Goal: Task Accomplishment & Management: Complete application form

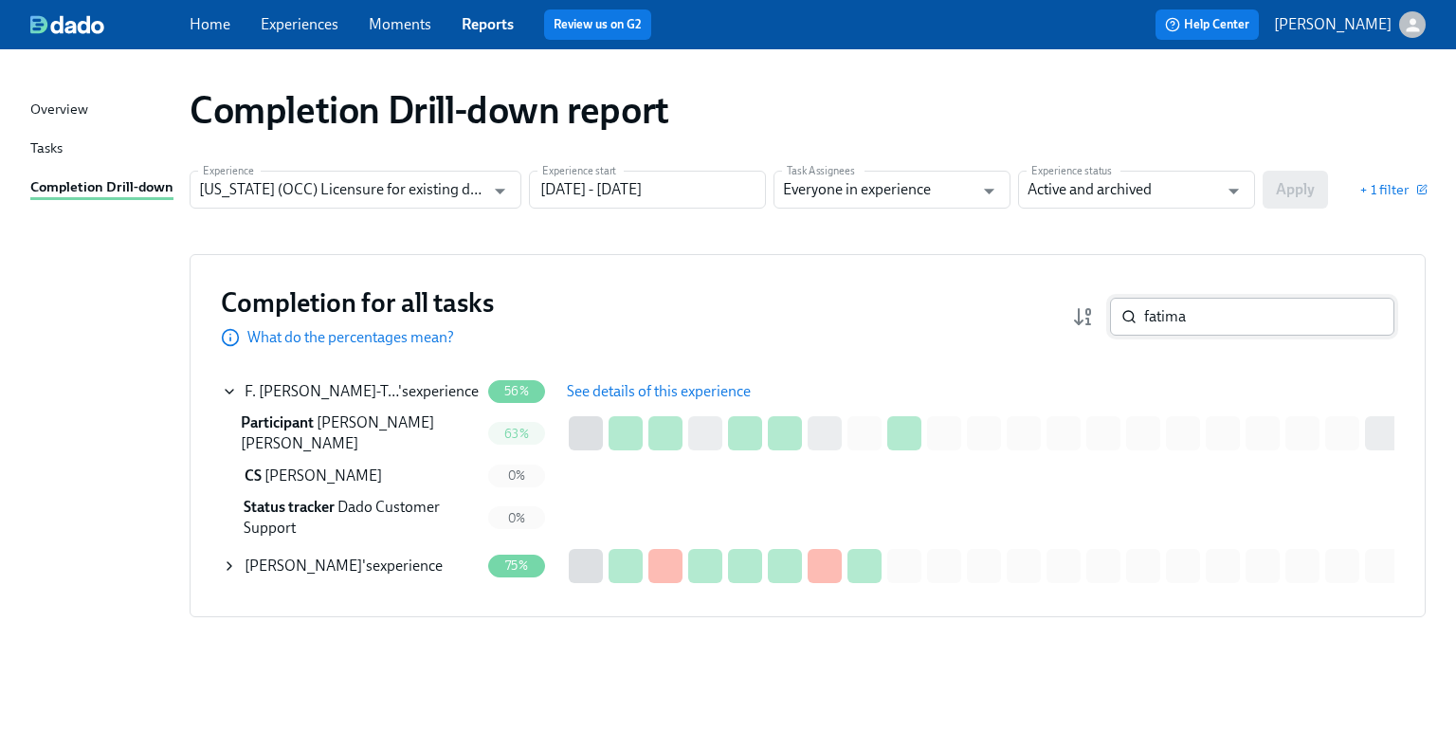
click at [1195, 324] on input "fatima" at bounding box center [1269, 317] width 250 height 38
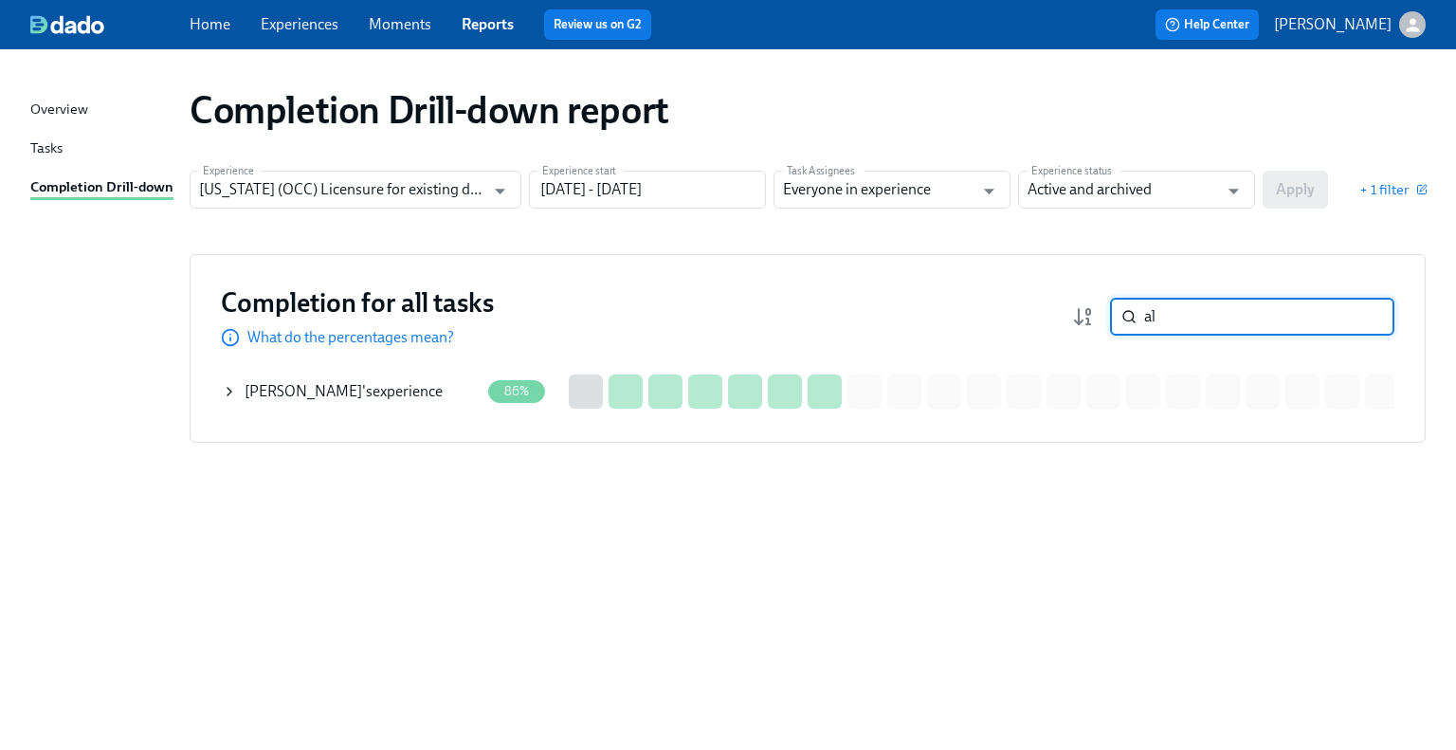
type input "a"
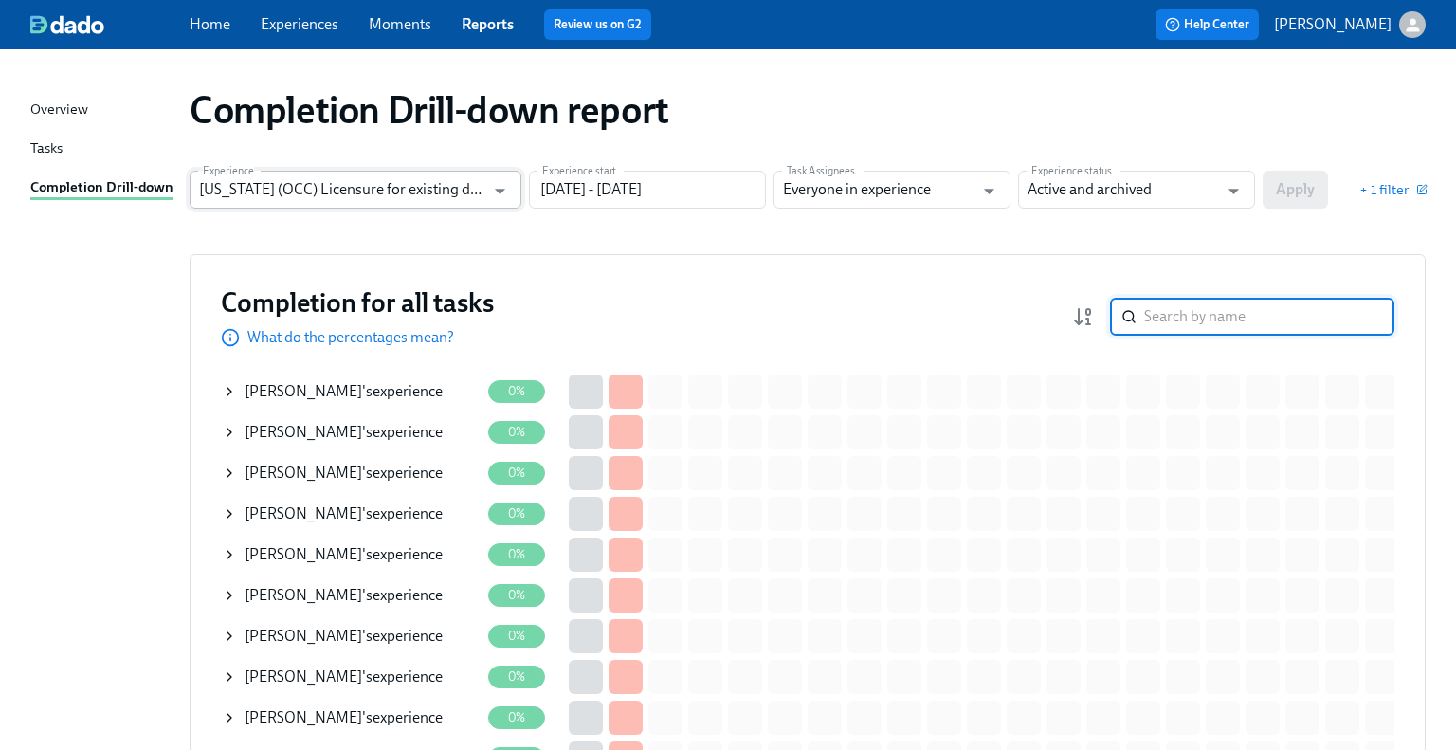
click at [364, 185] on input "[US_STATE] (OCC) Licensure for existing doctors" at bounding box center [341, 190] width 285 height 38
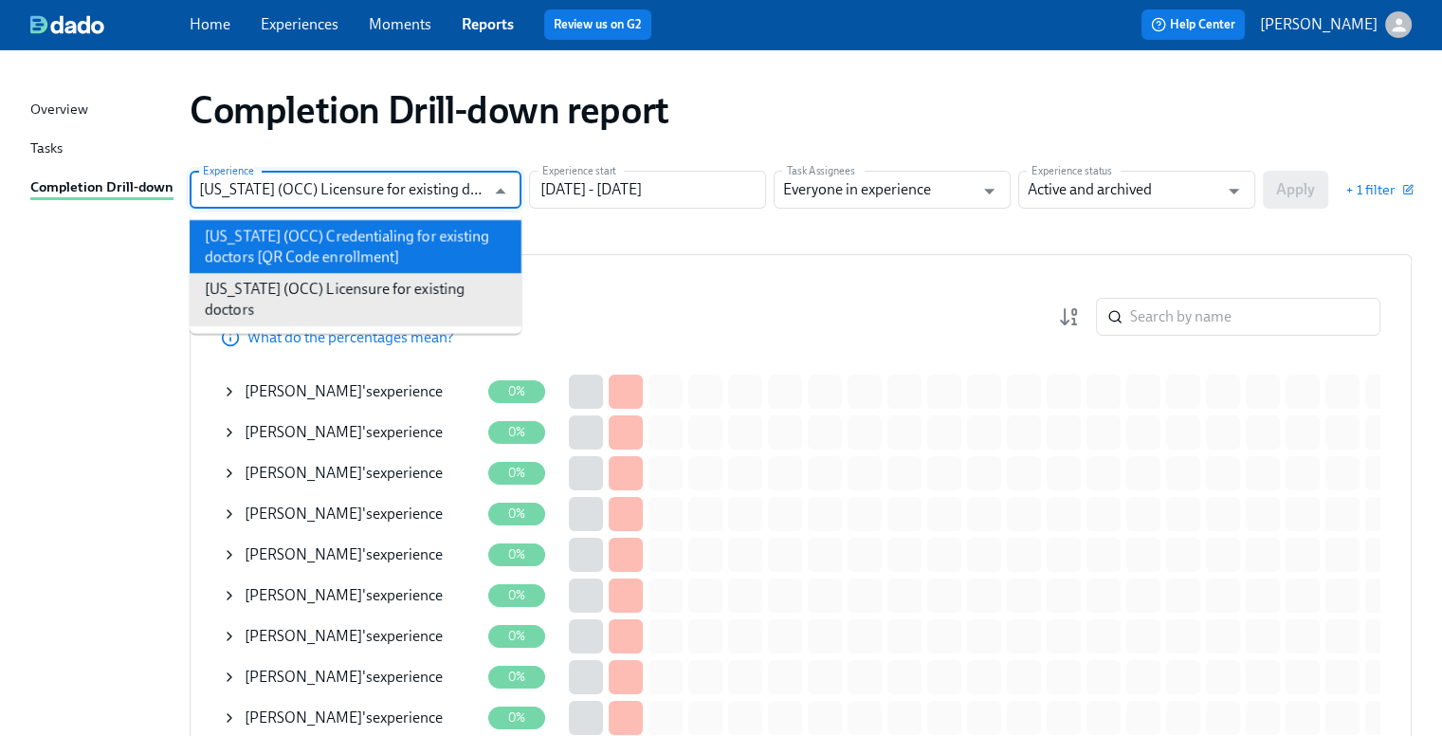
click at [462, 239] on li "[US_STATE] (OCC) Credentialing for existing doctors [QR Code enrollment]" at bounding box center [356, 246] width 332 height 53
type input "[US_STATE] (OCC) Credentialing for existing doctors [QR Code enrollment]"
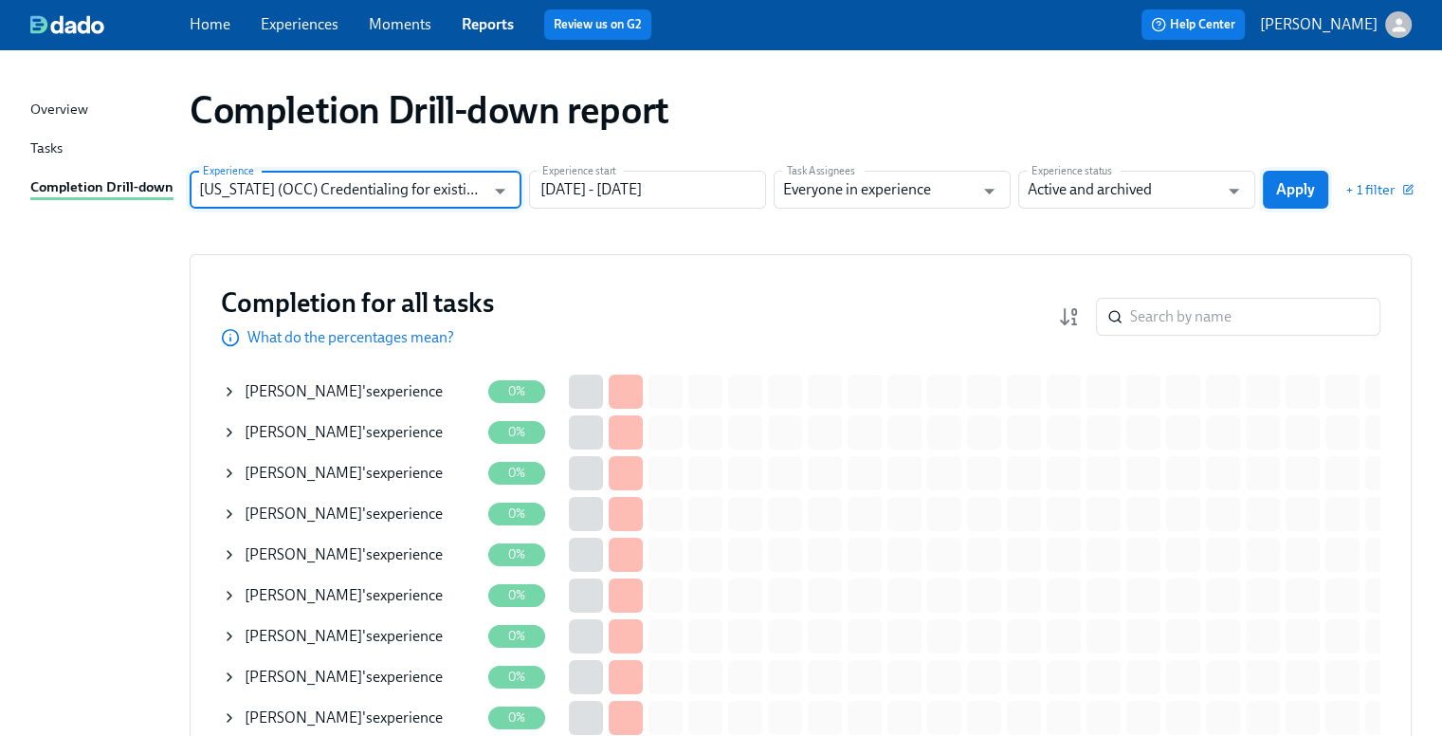
click at [1285, 194] on span "Apply" at bounding box center [1295, 189] width 39 height 19
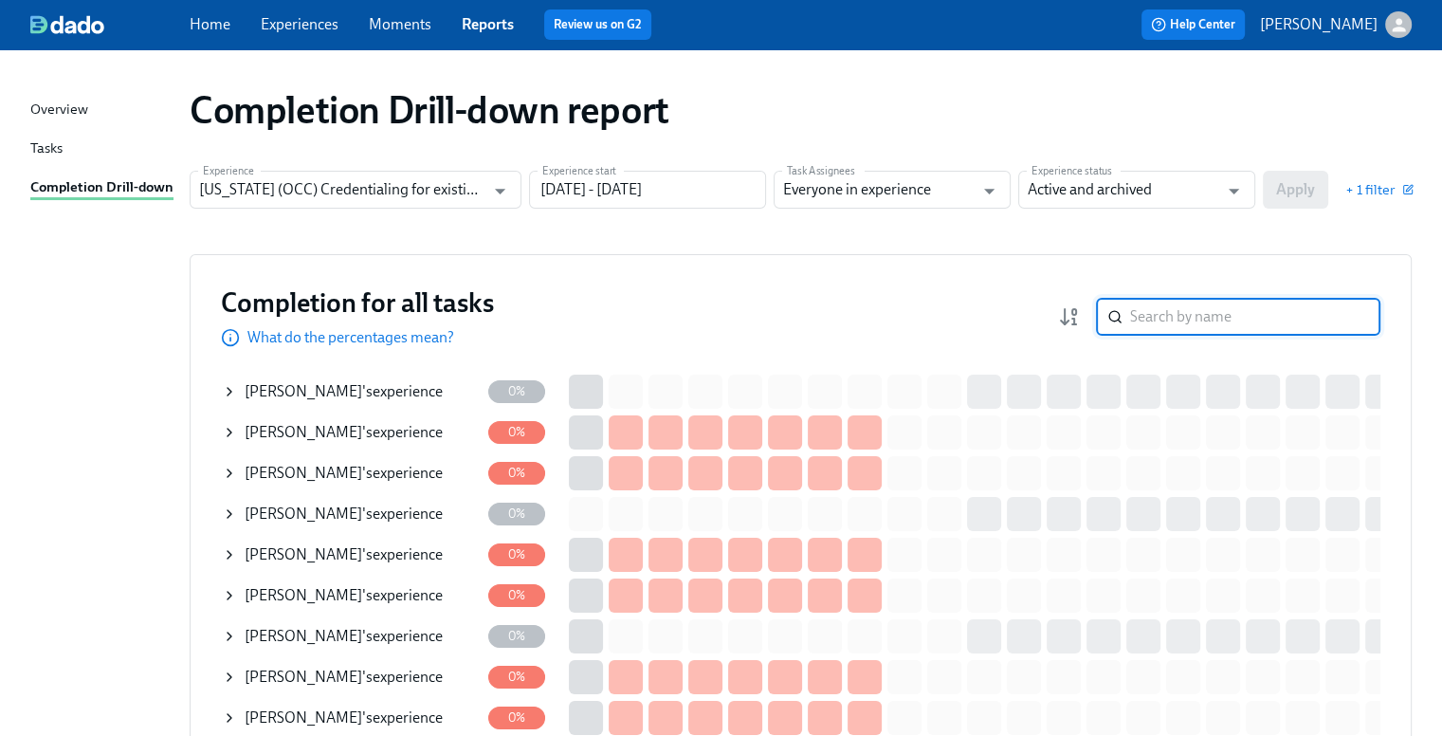
click at [1176, 306] on input "search" at bounding box center [1255, 317] width 250 height 38
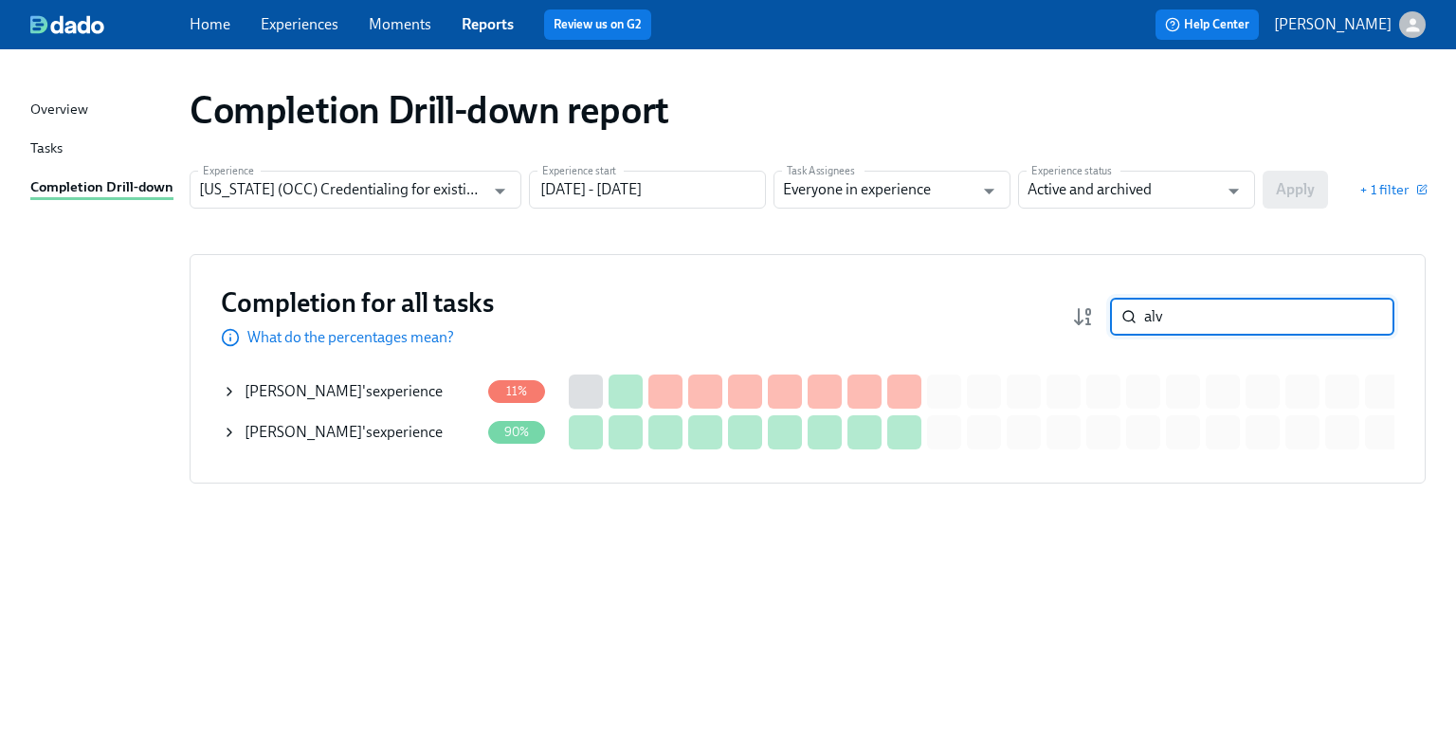
type input "alv"
click at [342, 435] on div "[PERSON_NAME] 's experience" at bounding box center [344, 432] width 198 height 21
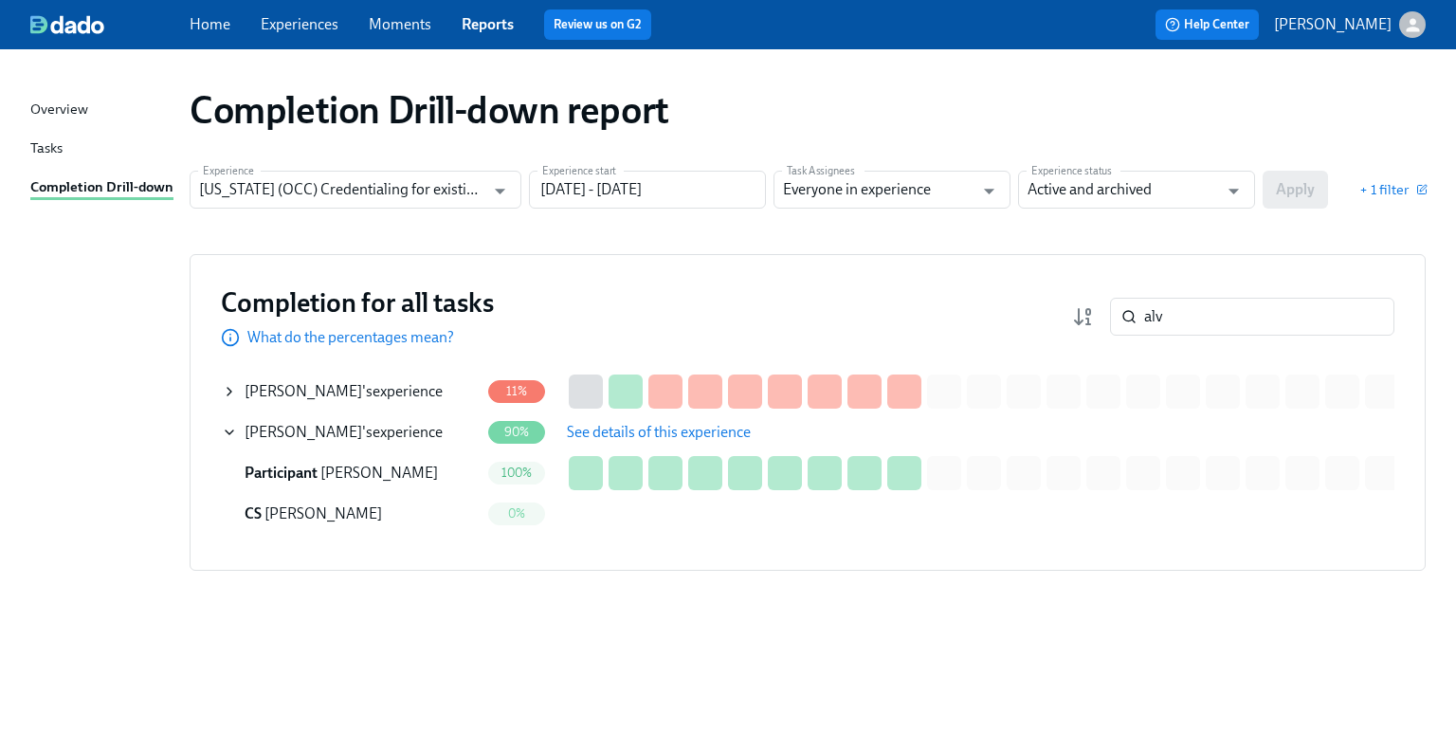
click at [609, 426] on span "See details of this experience" at bounding box center [659, 432] width 184 height 19
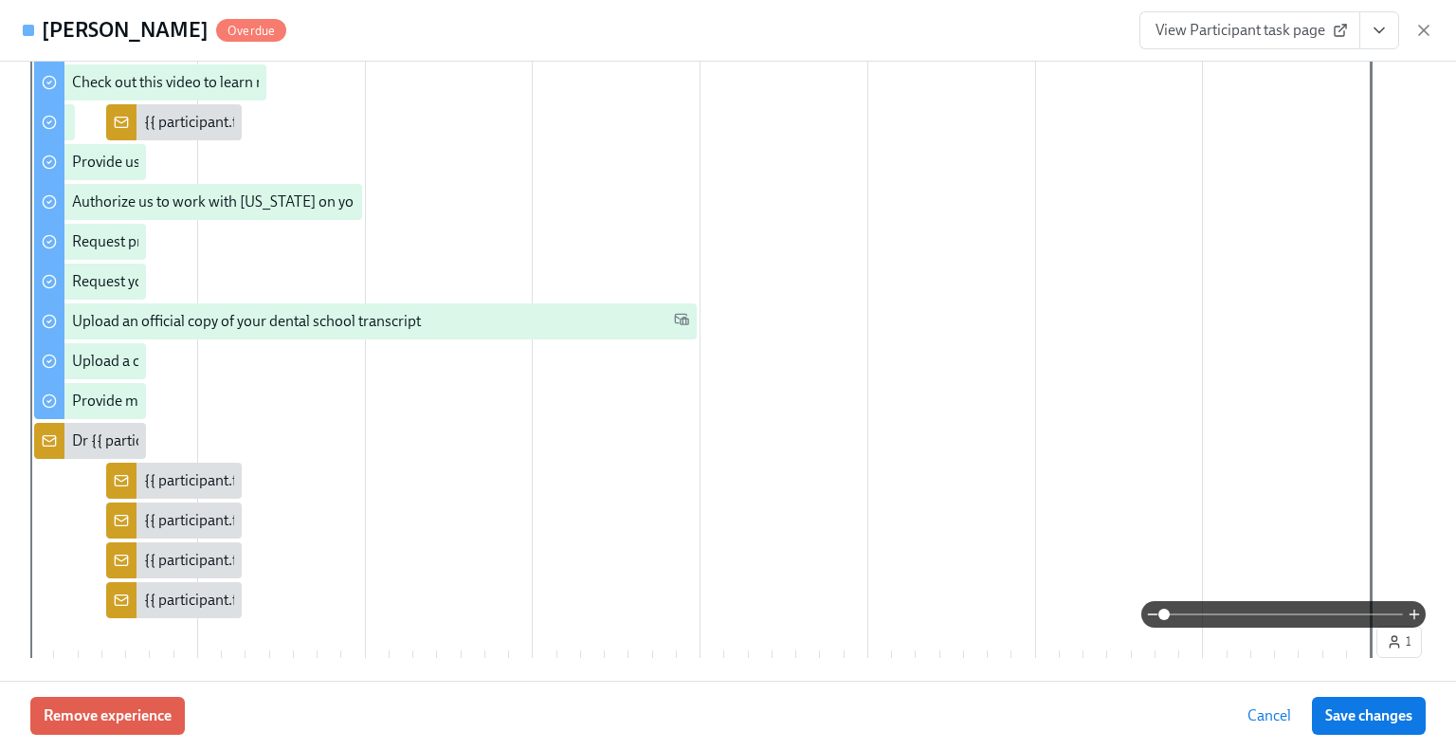
scroll to position [95, 0]
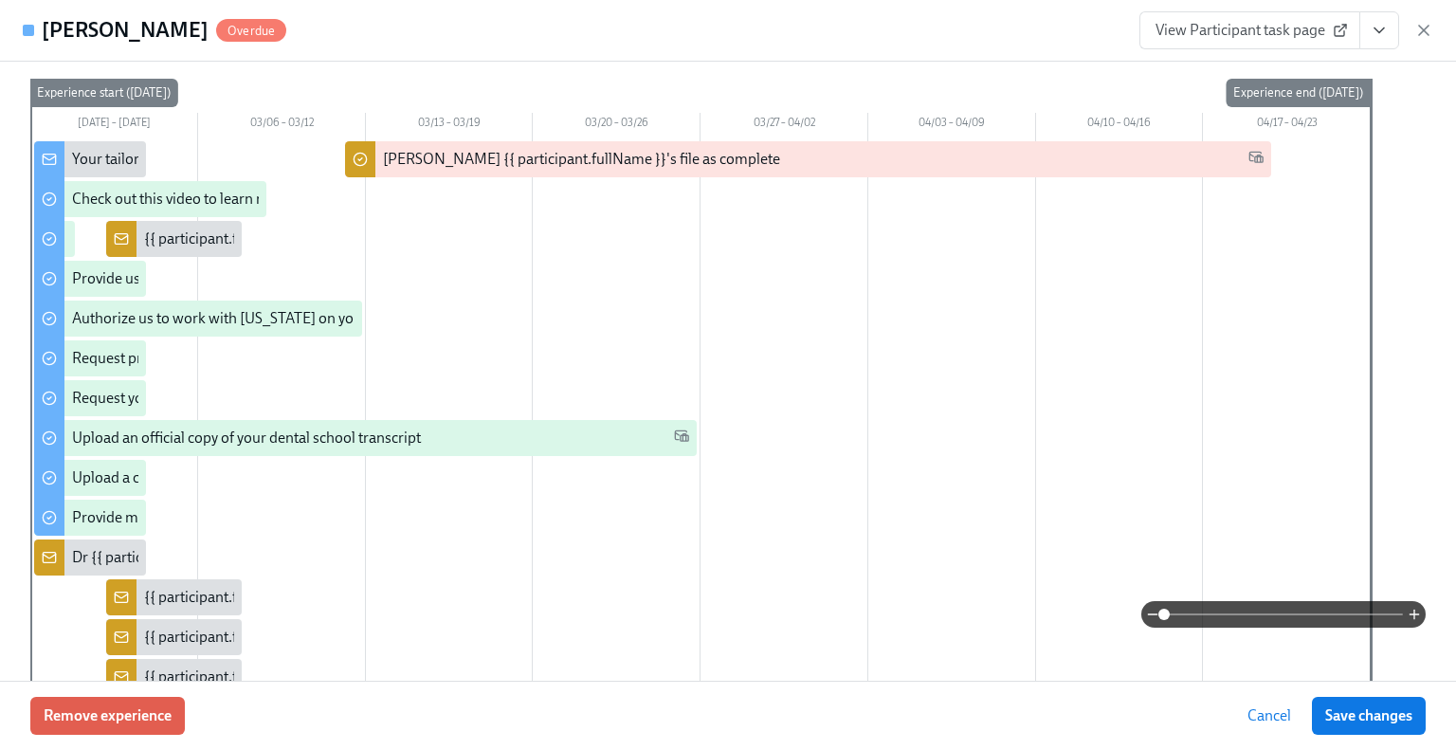
click at [1333, 37] on icon at bounding box center [1340, 30] width 15 height 15
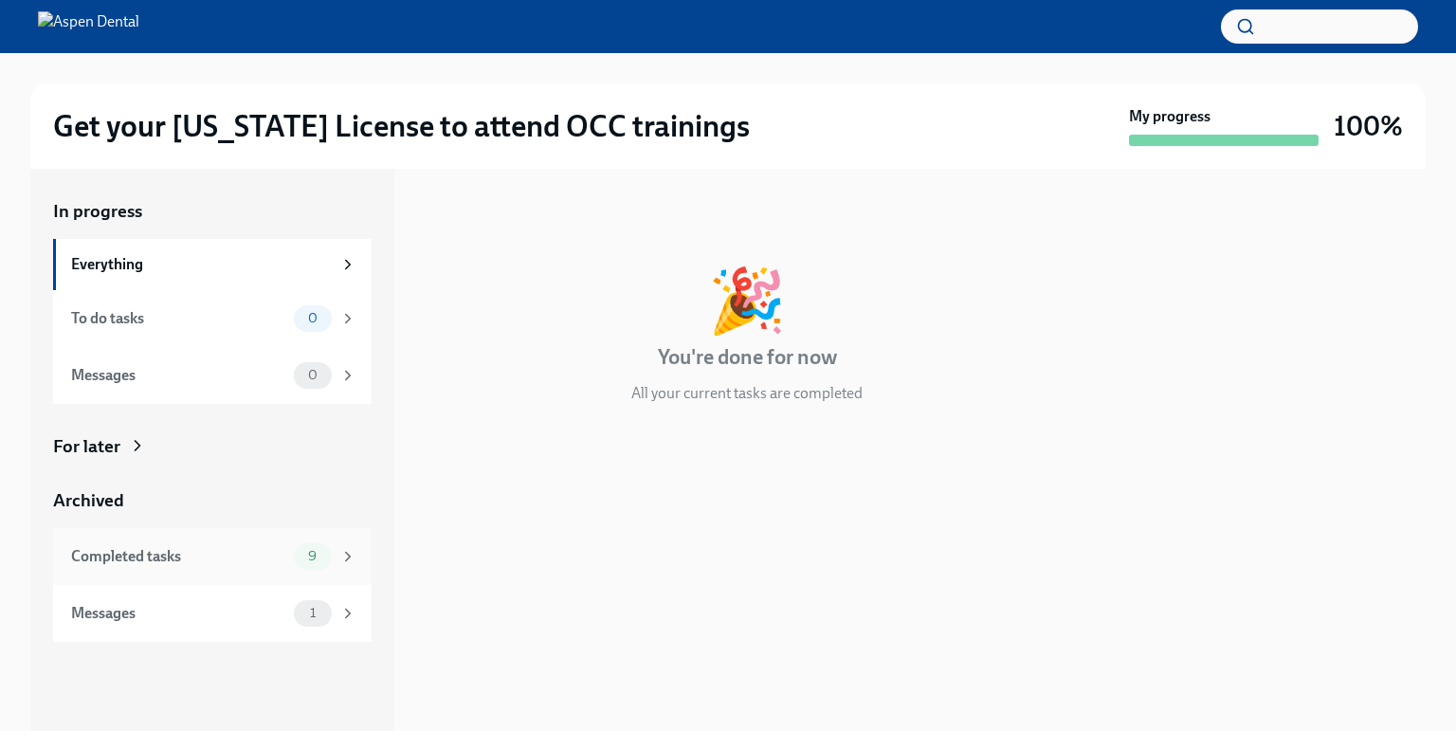
click at [205, 557] on div "Completed tasks" at bounding box center [178, 556] width 215 height 21
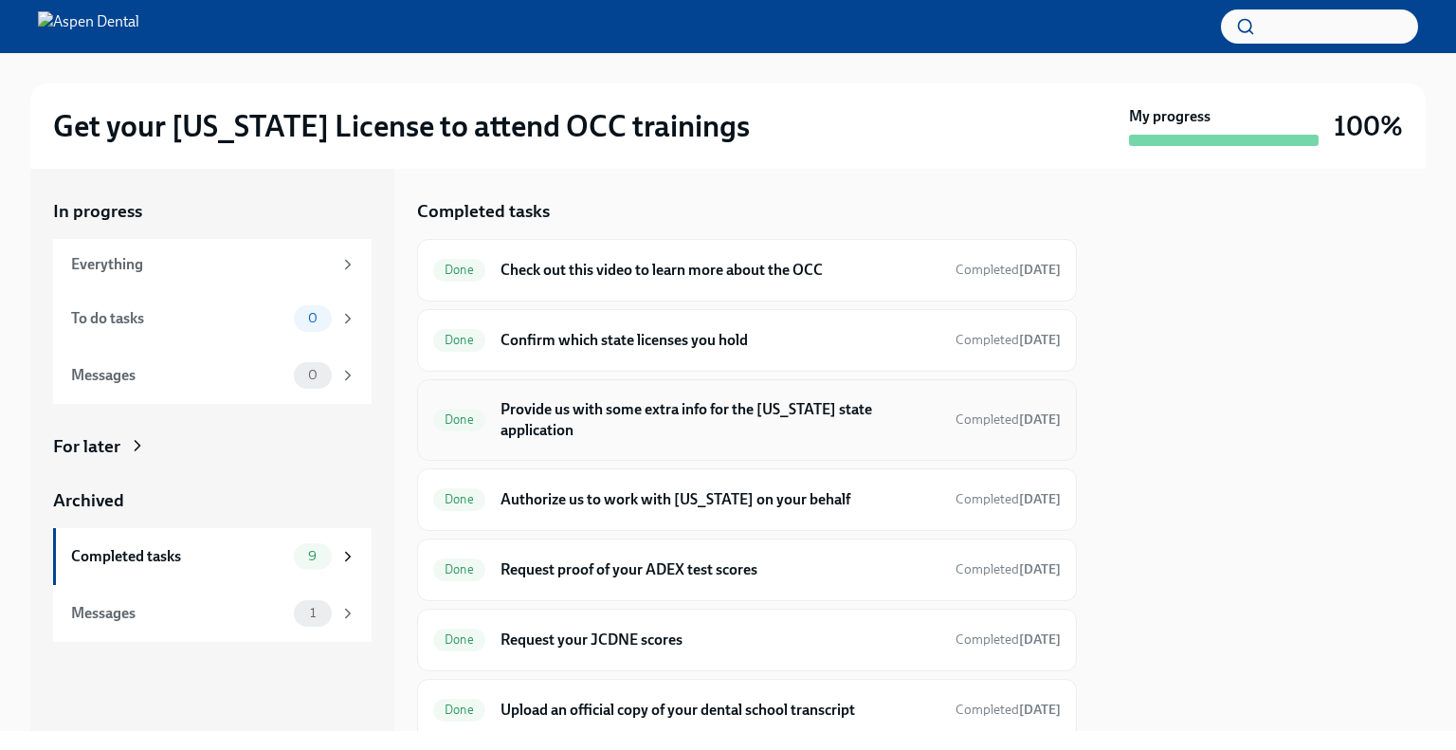
click at [716, 411] on h6 "Provide us with some extra info for the [US_STATE] state application" at bounding box center [721, 420] width 440 height 42
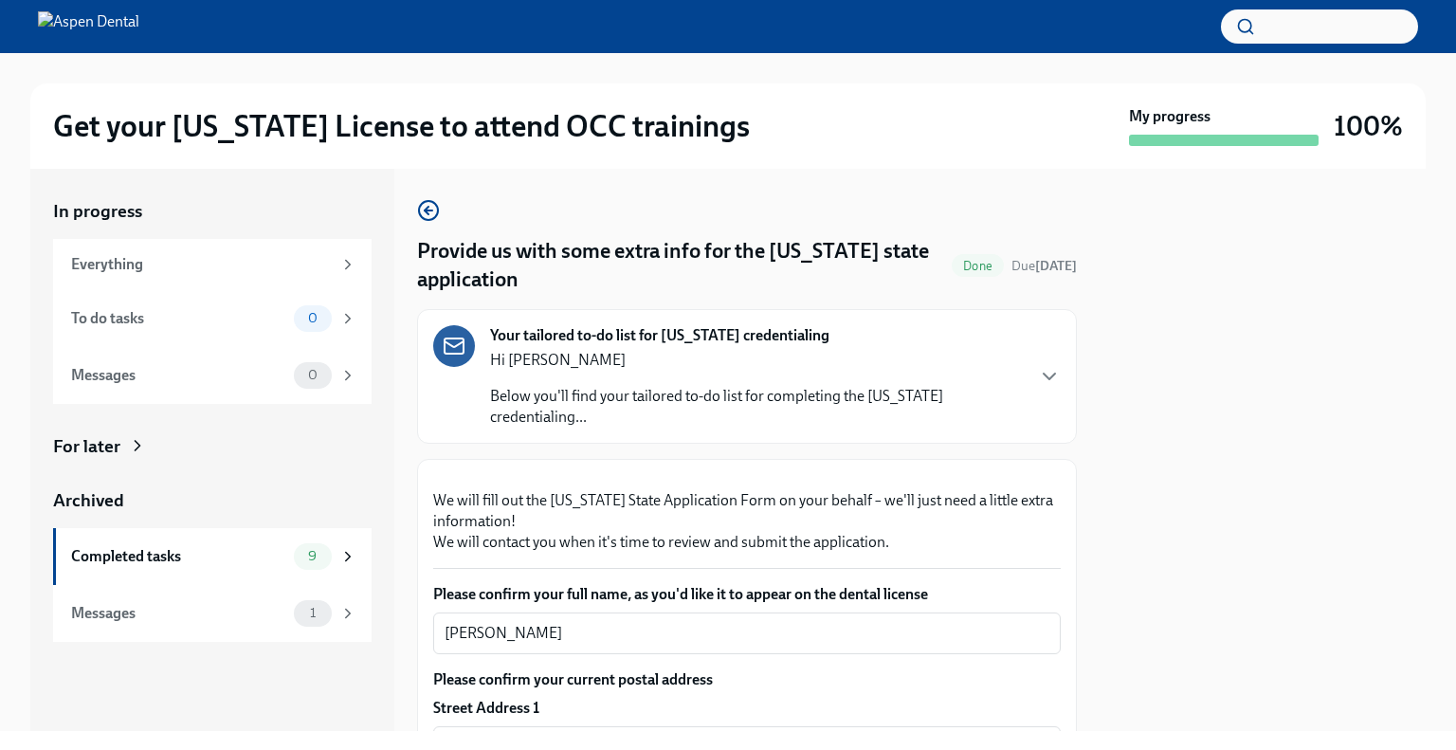
click at [432, 211] on icon "button" at bounding box center [428, 210] width 23 height 23
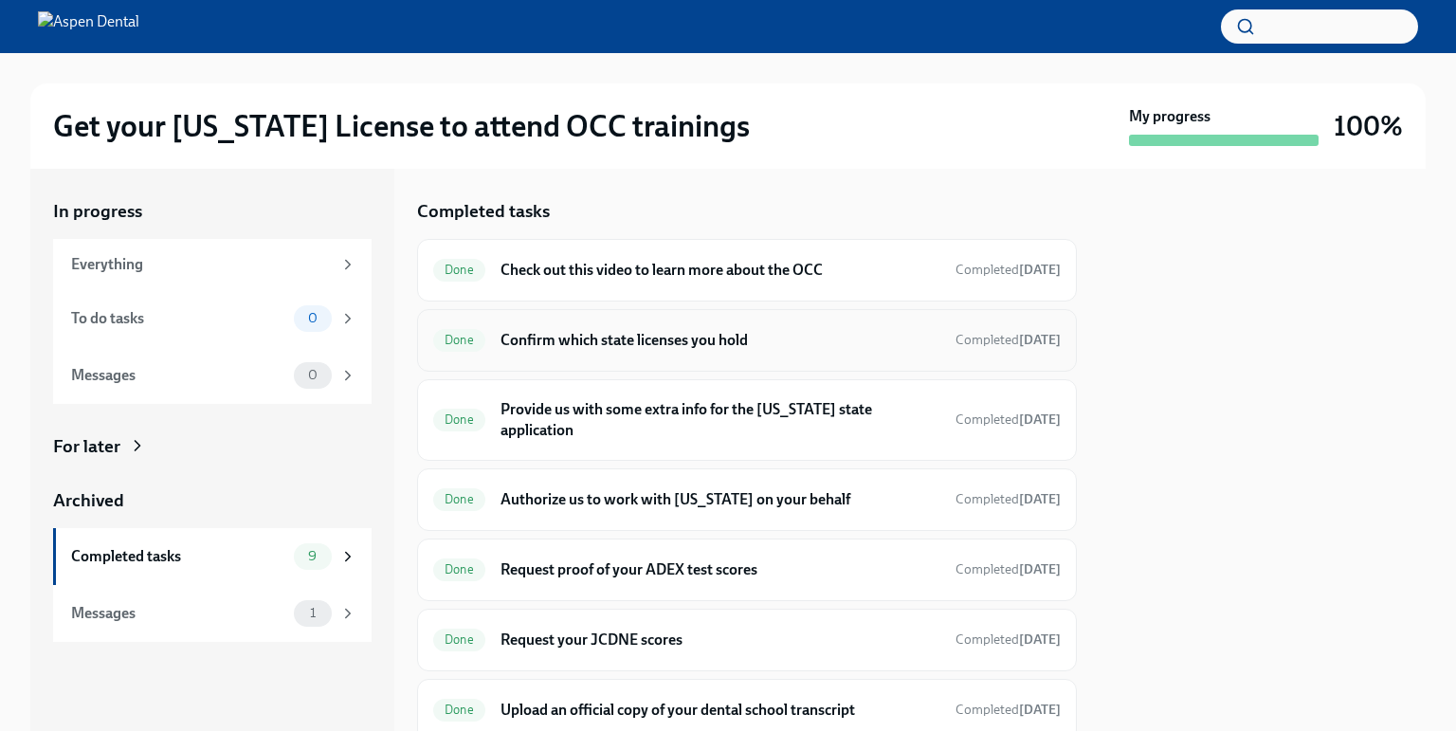
click at [603, 348] on h6 "Confirm which state licenses you hold" at bounding box center [721, 340] width 440 height 21
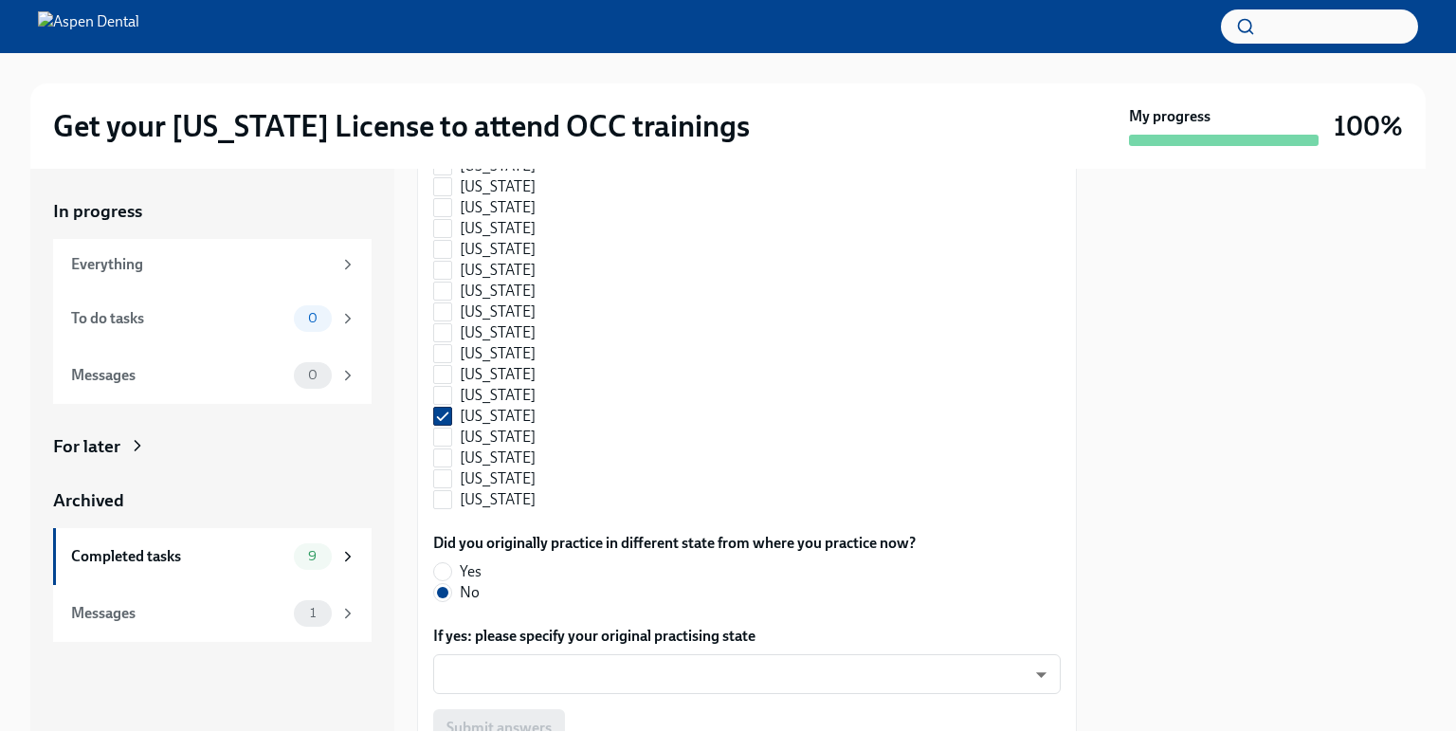
scroll to position [1233, 0]
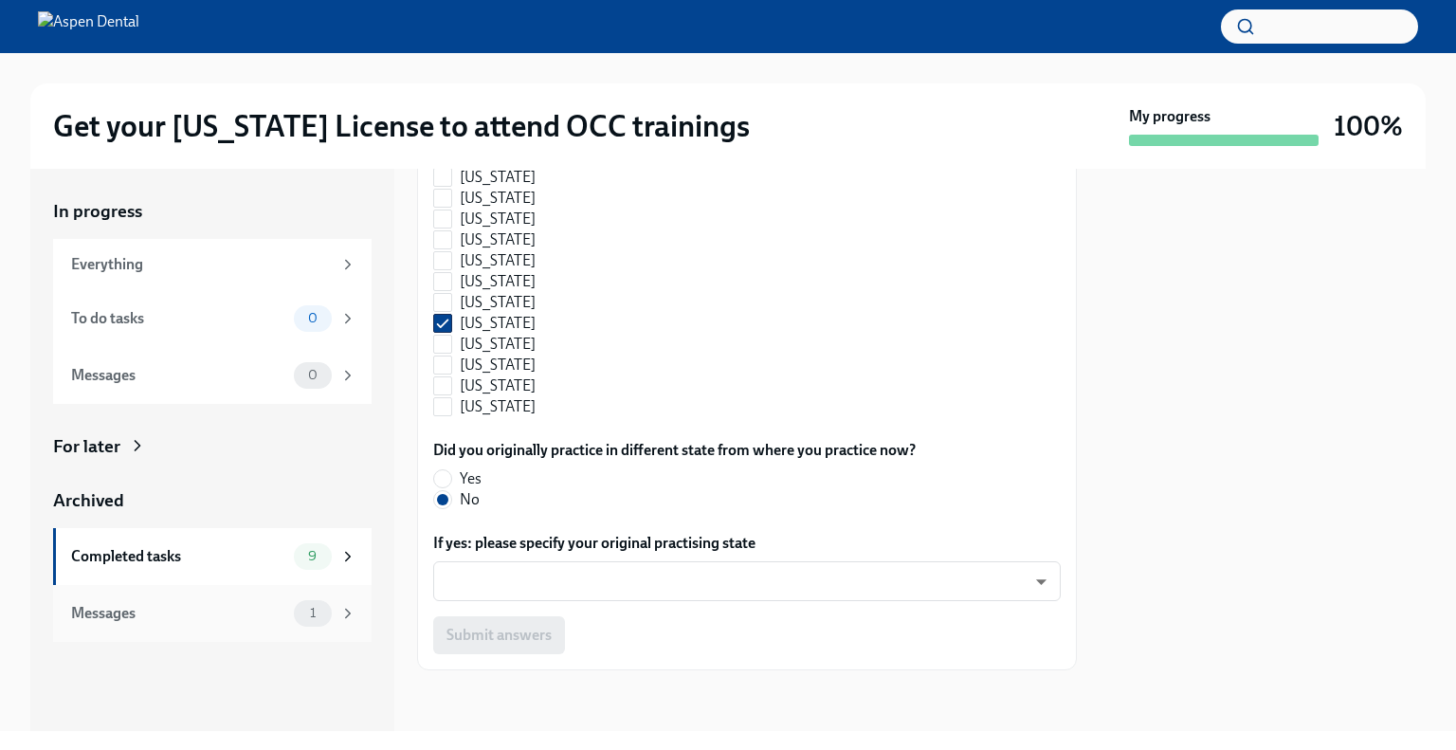
click at [274, 622] on div "Messages" at bounding box center [178, 613] width 215 height 21
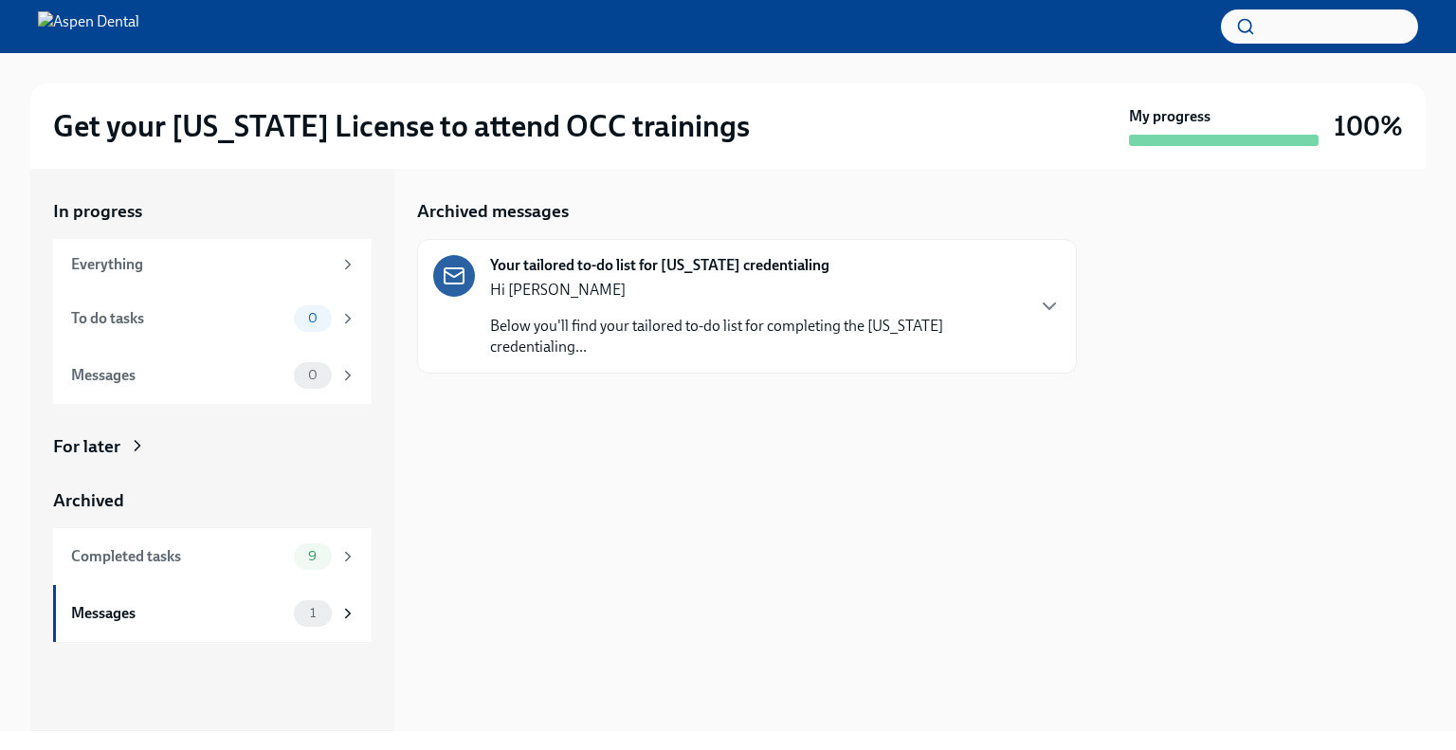
click at [661, 338] on div "Your tailored to-do list for Illinois credentialing Hi Dr Alvarez Below you'll …" at bounding box center [747, 306] width 660 height 135
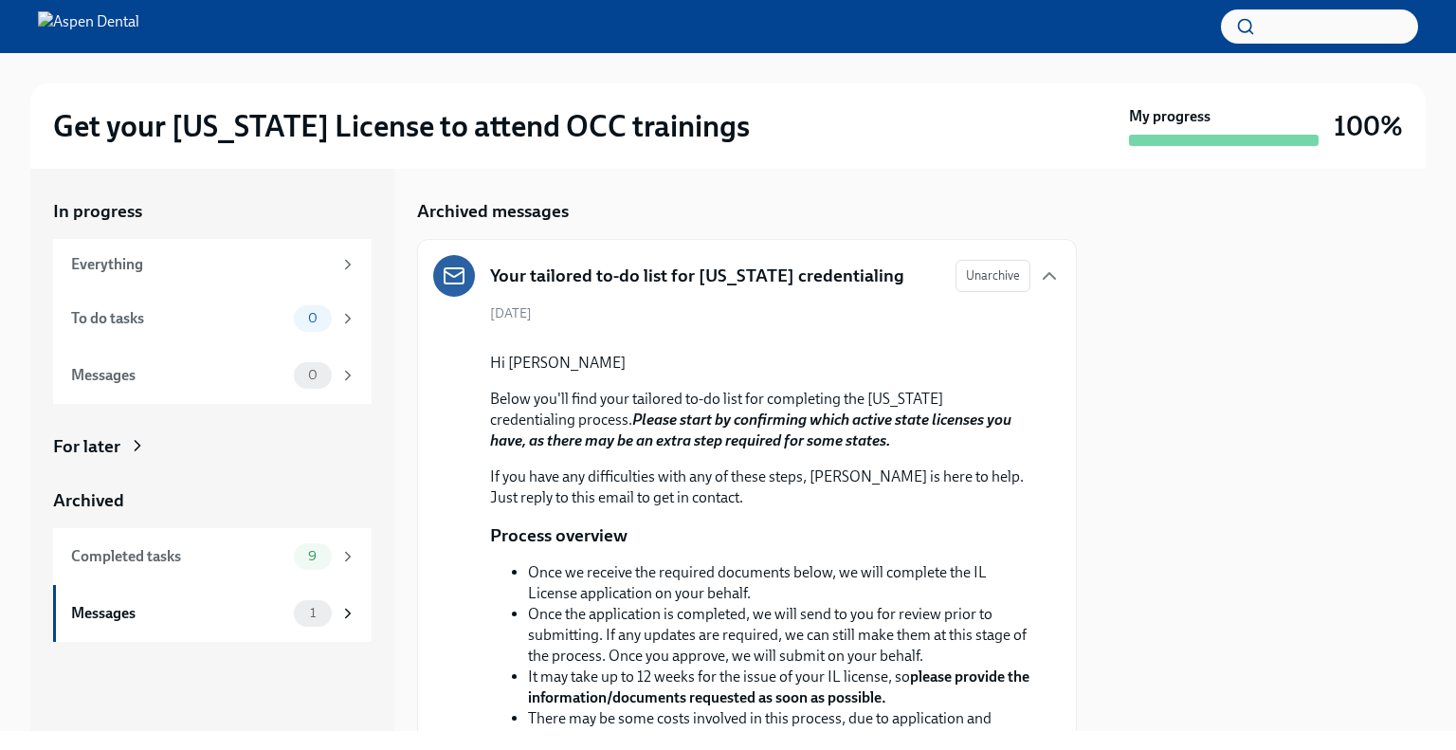
scroll to position [376, 0]
